Goal: Task Accomplishment & Management: Use online tool/utility

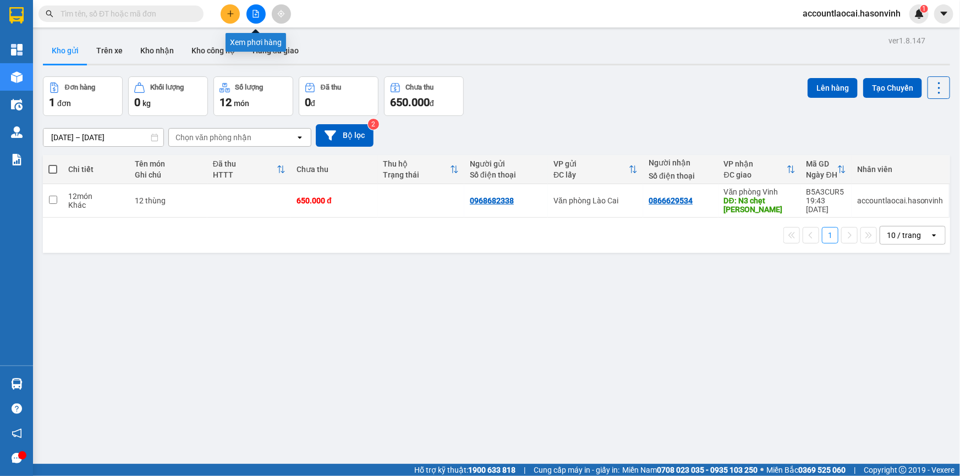
click at [254, 15] on icon "file-add" at bounding box center [256, 14] width 8 height 8
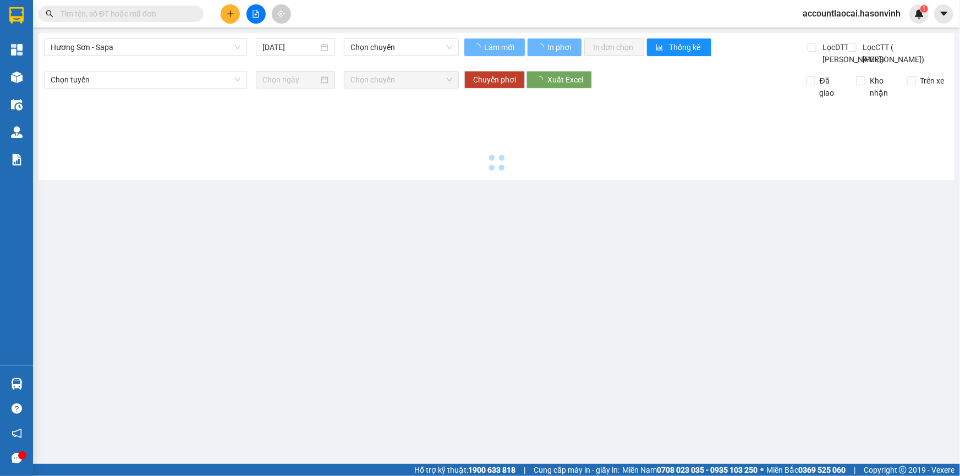
type input "[DATE]"
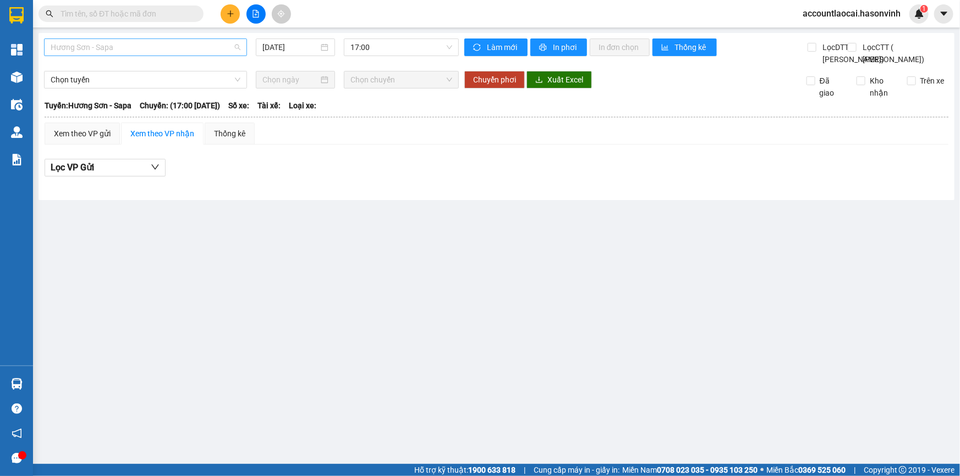
click at [205, 44] on span "Hương Sơn - Sapa" at bounding box center [146, 47] width 190 height 16
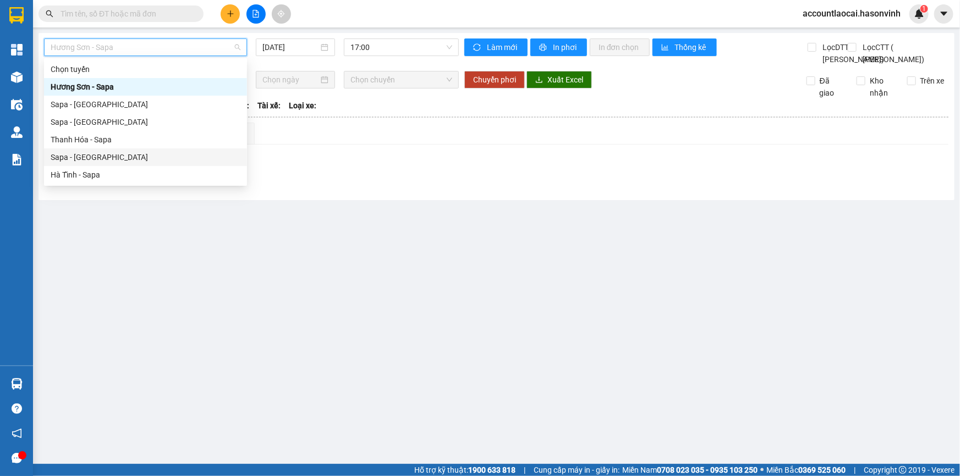
click at [86, 153] on div "Sapa - [GEOGRAPHIC_DATA]" at bounding box center [146, 157] width 190 height 12
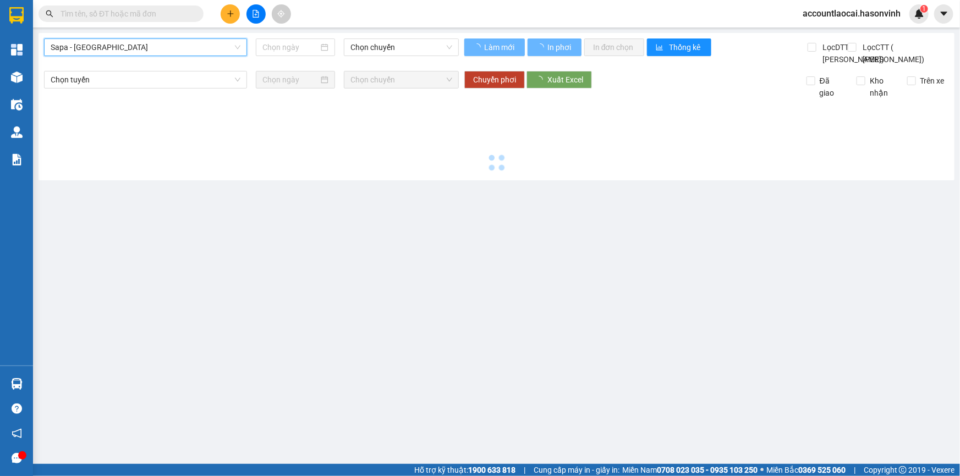
type input "[DATE]"
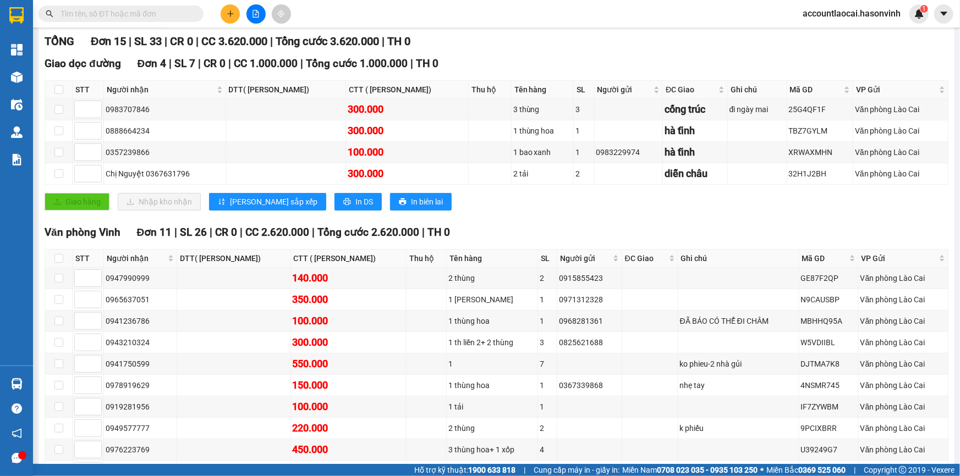
scroll to position [279, 0]
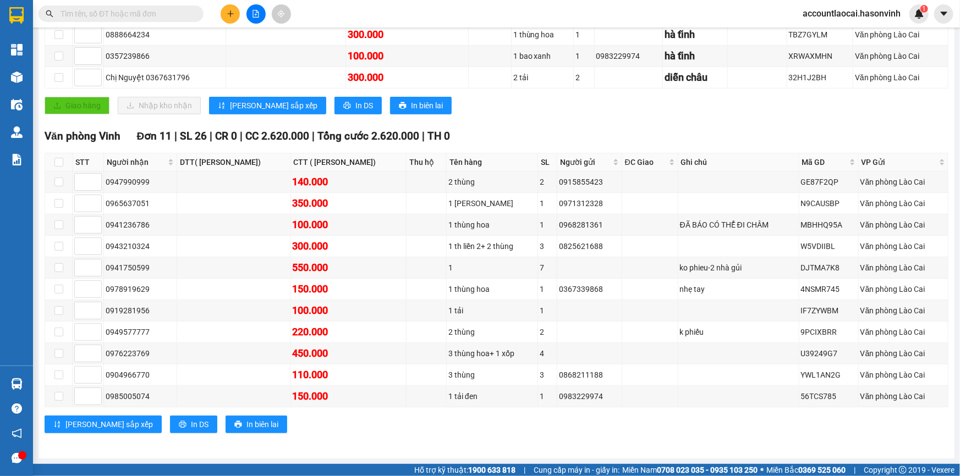
click at [122, 19] on input "text" at bounding box center [125, 14] width 130 height 12
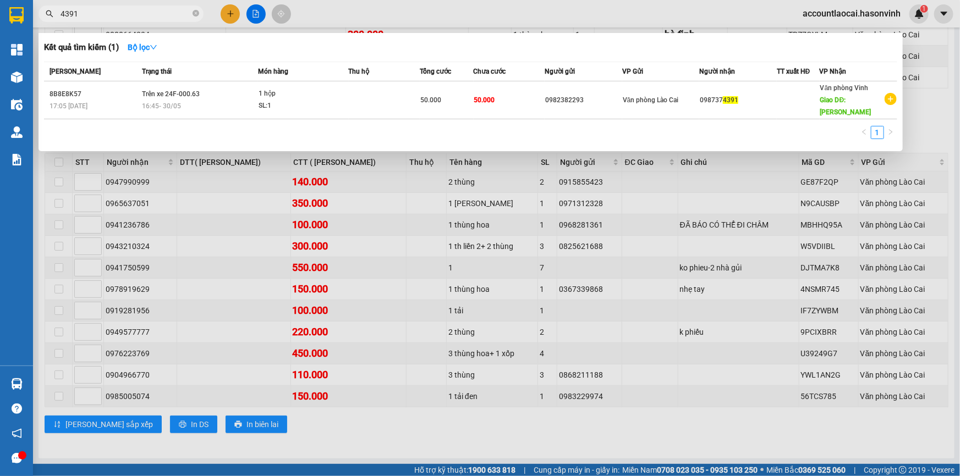
click at [356, 240] on div at bounding box center [480, 238] width 960 height 476
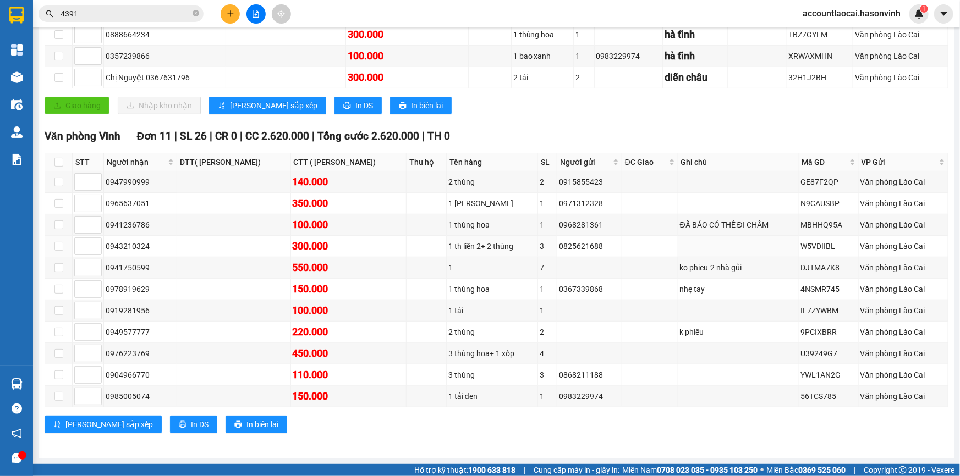
scroll to position [29, 0]
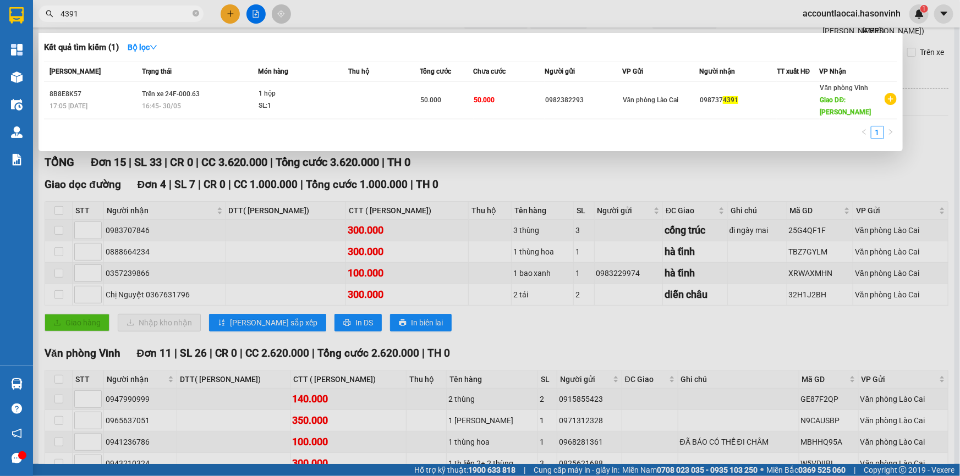
click at [89, 11] on input "4391" at bounding box center [125, 14] width 130 height 12
drag, startPoint x: 89, startPoint y: 11, endPoint x: 47, endPoint y: 18, distance: 42.3
click at [47, 18] on span "4391" at bounding box center [120, 13] width 165 height 16
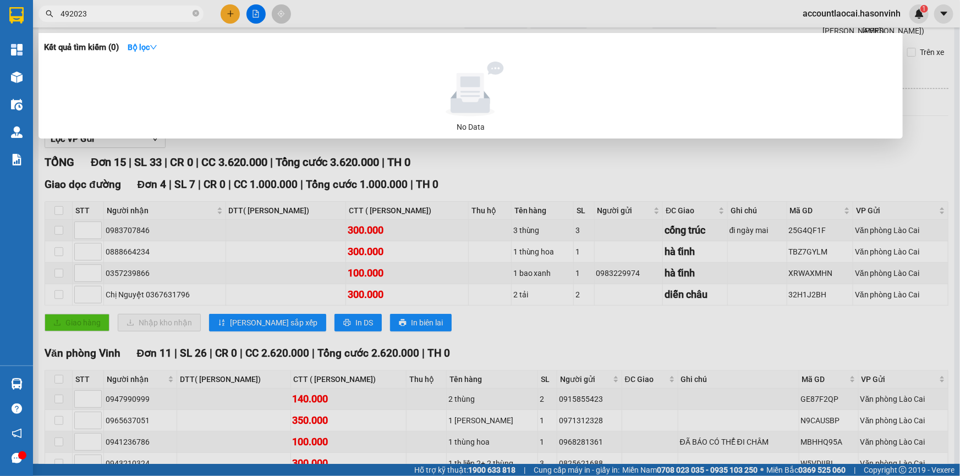
click at [69, 15] on input "492023" at bounding box center [125, 14] width 130 height 12
type input "2023"
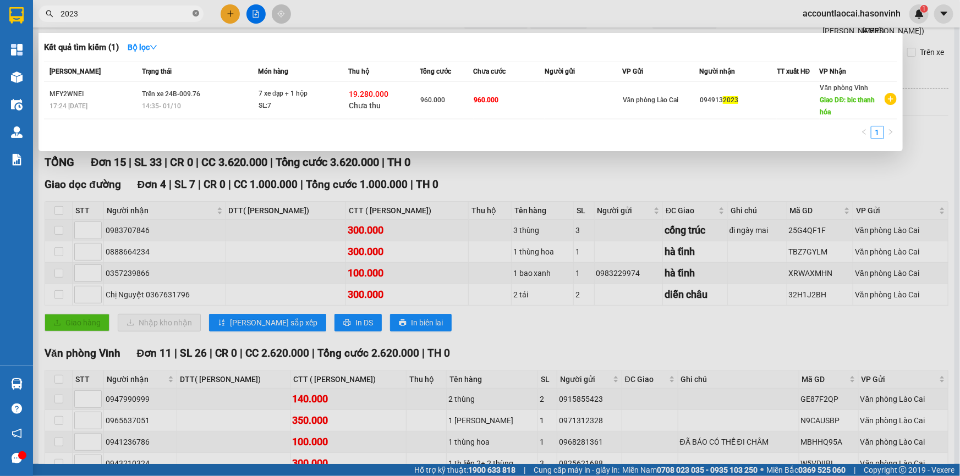
click at [196, 15] on icon "close-circle" at bounding box center [195, 13] width 7 height 7
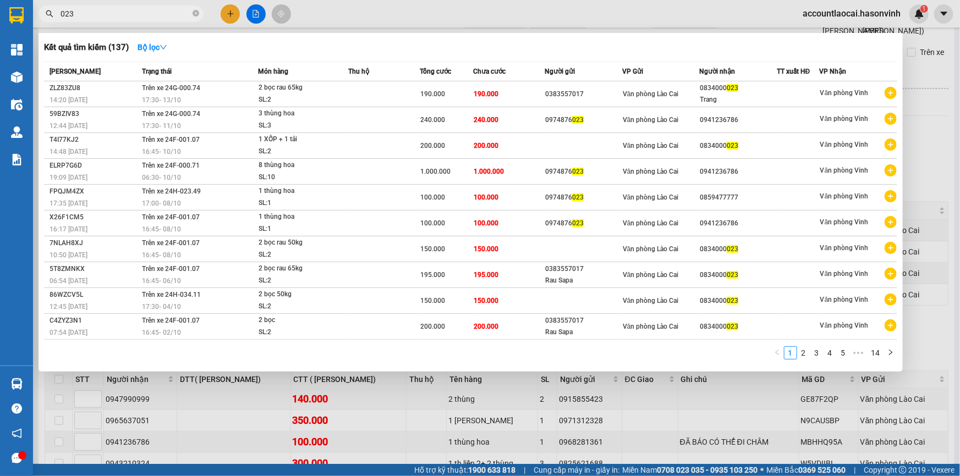
click at [257, 15] on div at bounding box center [480, 238] width 960 height 476
drag, startPoint x: 124, startPoint y: 15, endPoint x: 49, endPoint y: 15, distance: 74.2
click at [49, 15] on div "023" at bounding box center [107, 13] width 214 height 16
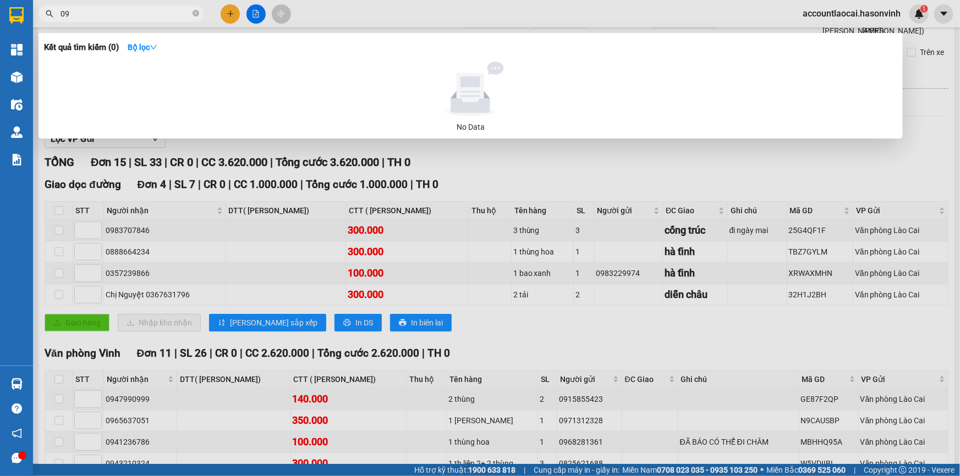
type input "0"
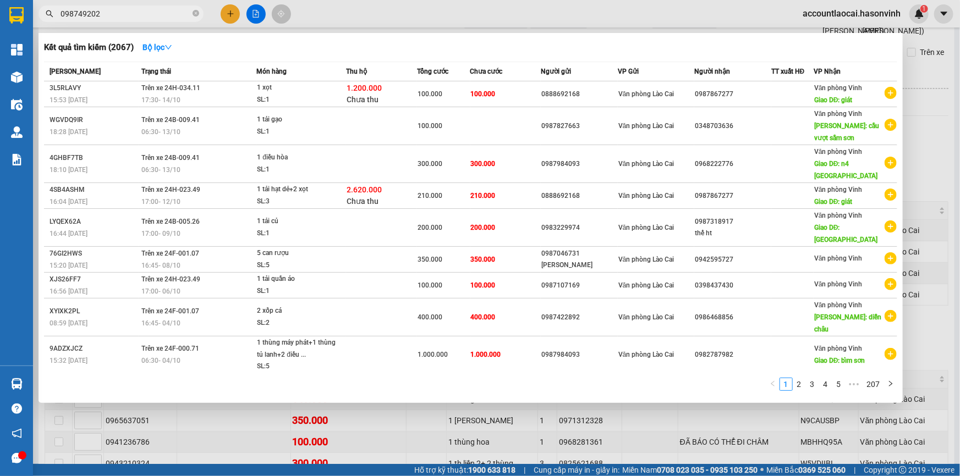
type input "0987492023"
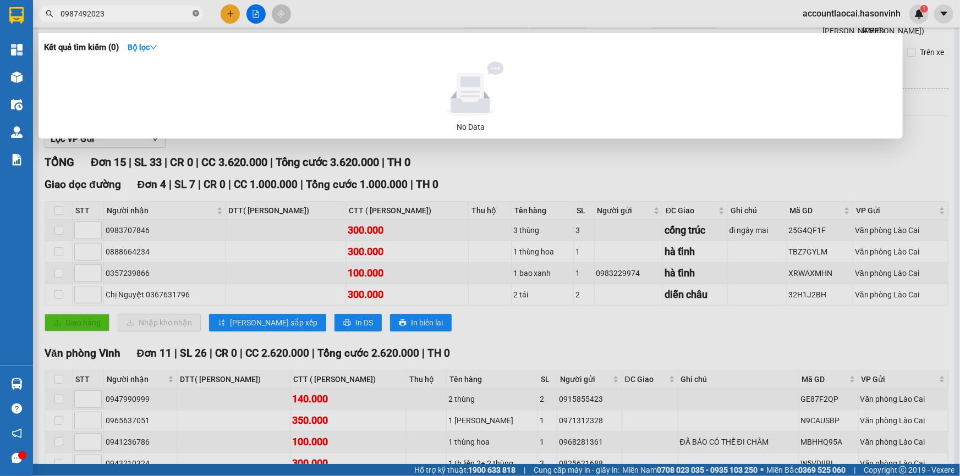
click at [196, 14] on icon "close-circle" at bounding box center [195, 13] width 7 height 7
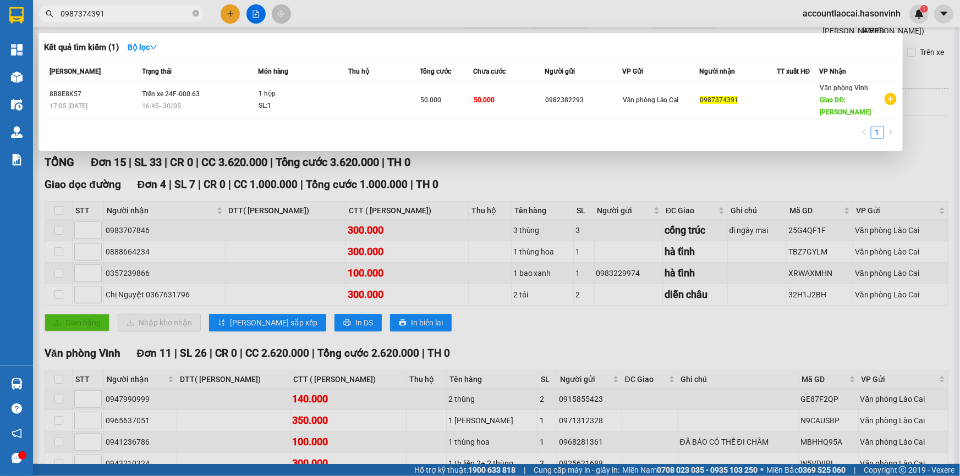
drag, startPoint x: 131, startPoint y: 13, endPoint x: 0, endPoint y: 16, distance: 131.5
click at [0, 16] on section "Kết quả tìm kiếm ( 1 ) Bộ lọc Mã ĐH Trạng thái Món hàng Thu hộ Tổng cước Chưa c…" at bounding box center [480, 238] width 960 height 476
type input "0987374391"
